Goal: Browse casually

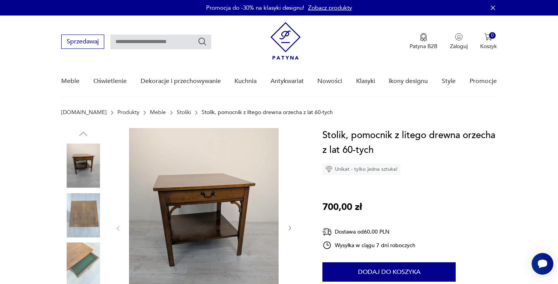
click at [87, 210] on img at bounding box center [83, 215] width 44 height 44
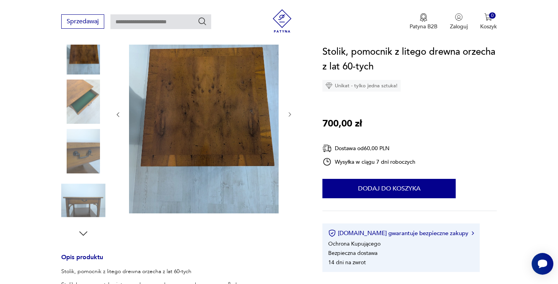
scroll to position [119, 0]
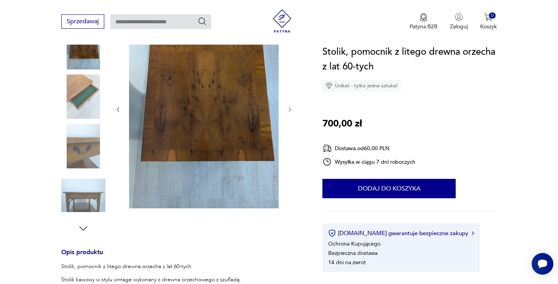
click at [84, 226] on icon "button" at bounding box center [84, 229] width 12 height 12
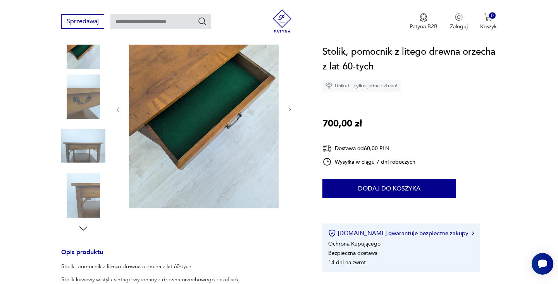
click at [88, 154] on img at bounding box center [83, 146] width 44 height 44
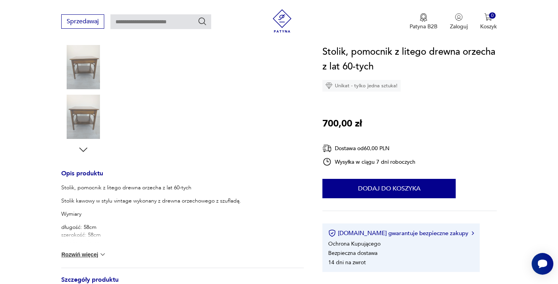
scroll to position [200, 0]
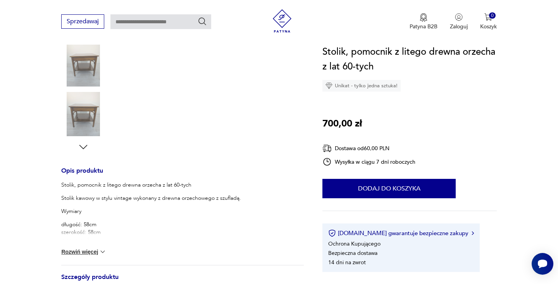
click at [92, 109] on img at bounding box center [83, 114] width 44 height 44
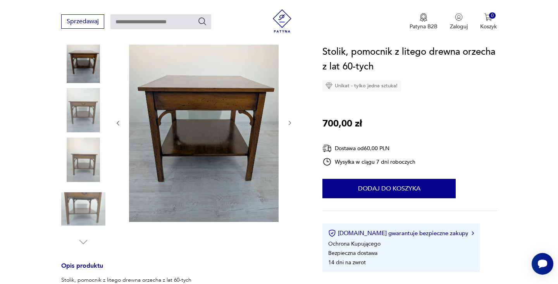
scroll to position [103, 0]
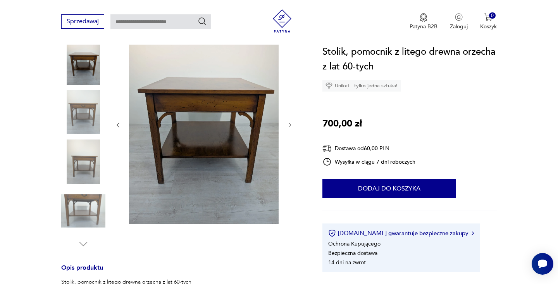
click at [97, 209] on img at bounding box center [83, 211] width 44 height 44
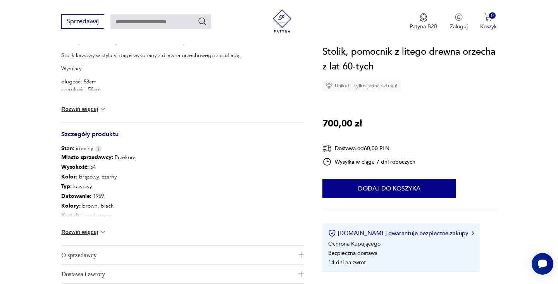
scroll to position [347, 0]
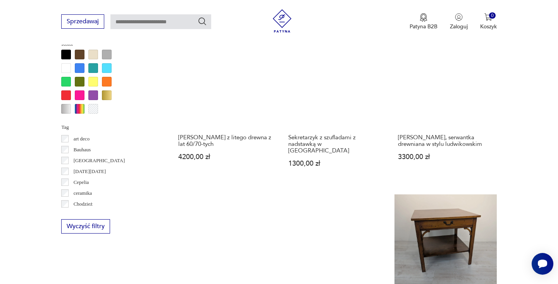
scroll to position [754, 0]
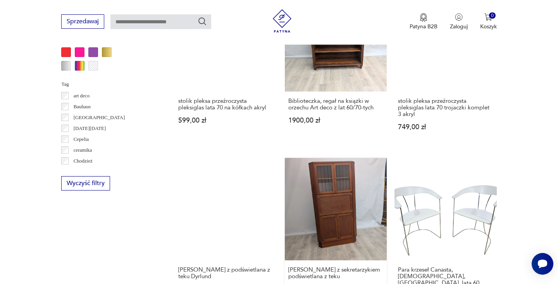
scroll to position [726, 0]
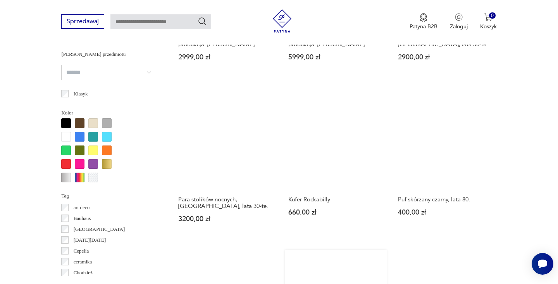
scroll to position [732, 0]
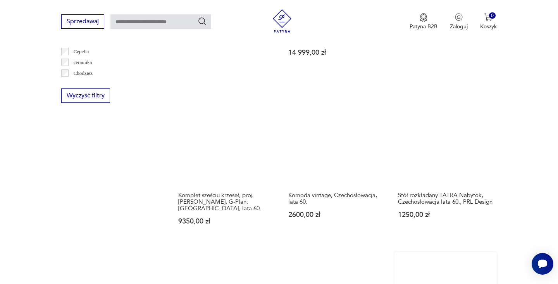
scroll to position [833, 0]
